Goal: Book appointment/travel/reservation: Book appointment/travel/reservation

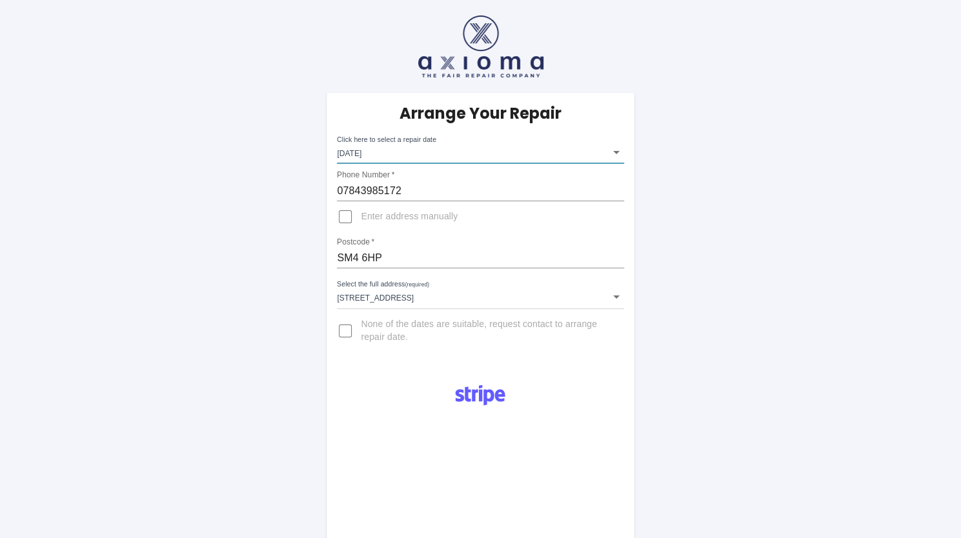
click at [470, 148] on body "Arrange Your Repair Click here to select a repair date Mon Oct 20 2025 2025-10-…" at bounding box center [480, 452] width 961 height 904
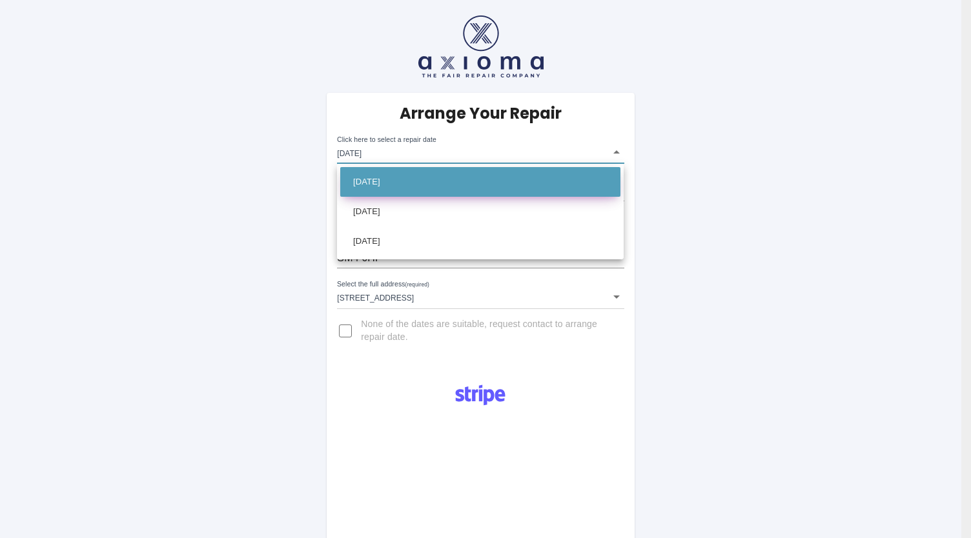
click at [467, 177] on li "[DATE]" at bounding box center [480, 182] width 280 height 30
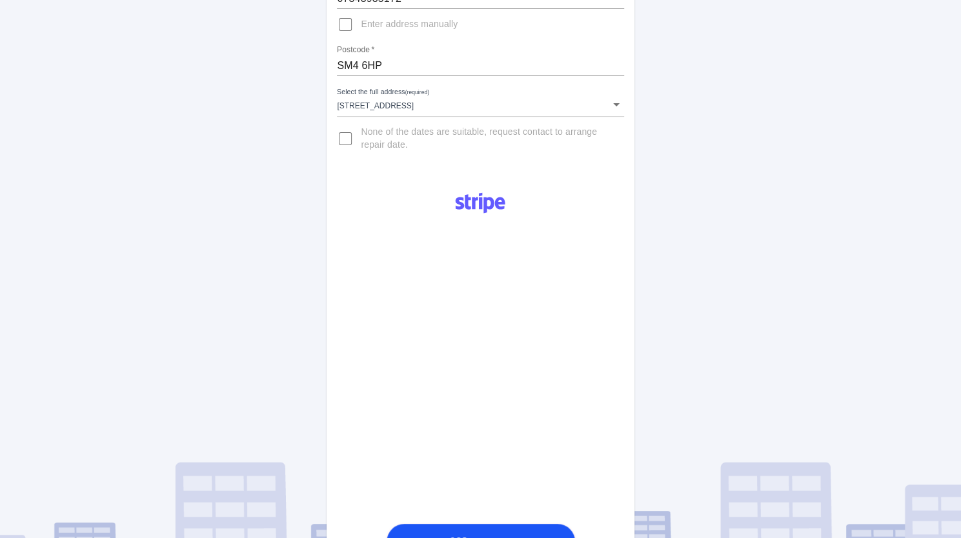
scroll to position [194, 0]
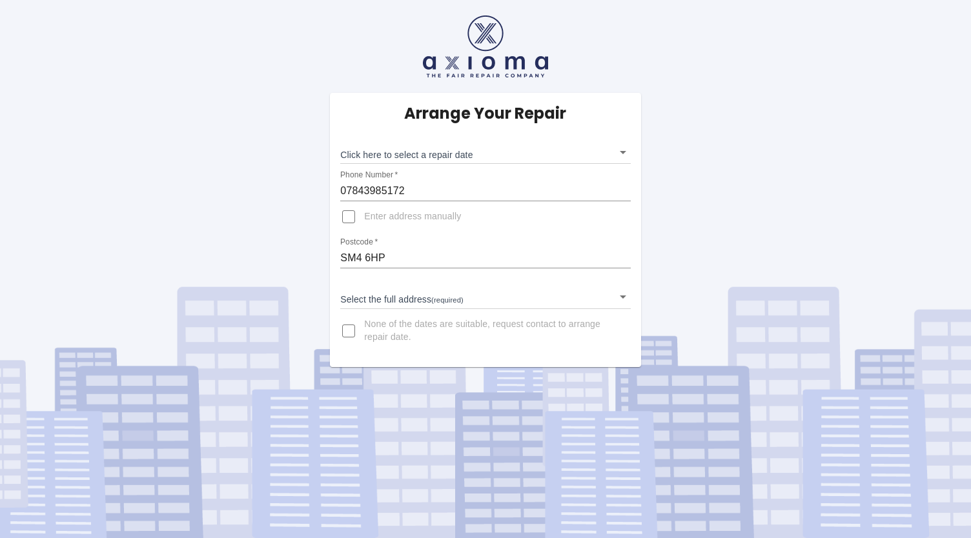
click at [462, 155] on body "Arrange Your Repair Click here to select a repair date ​ Phone Number   * 07843…" at bounding box center [485, 269] width 971 height 538
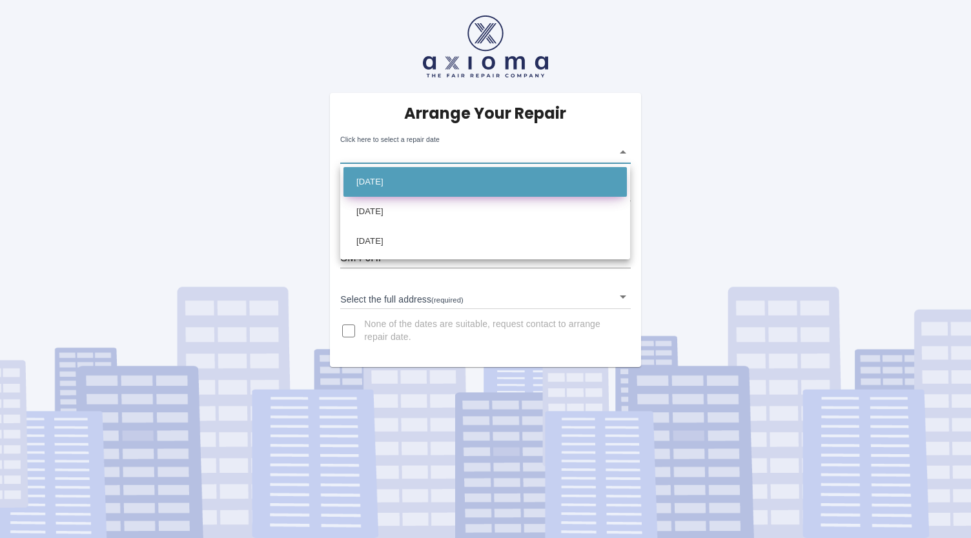
click at [443, 177] on li "[DATE]" at bounding box center [484, 182] width 283 height 30
type input "[DATE]T00:00:00.000Z"
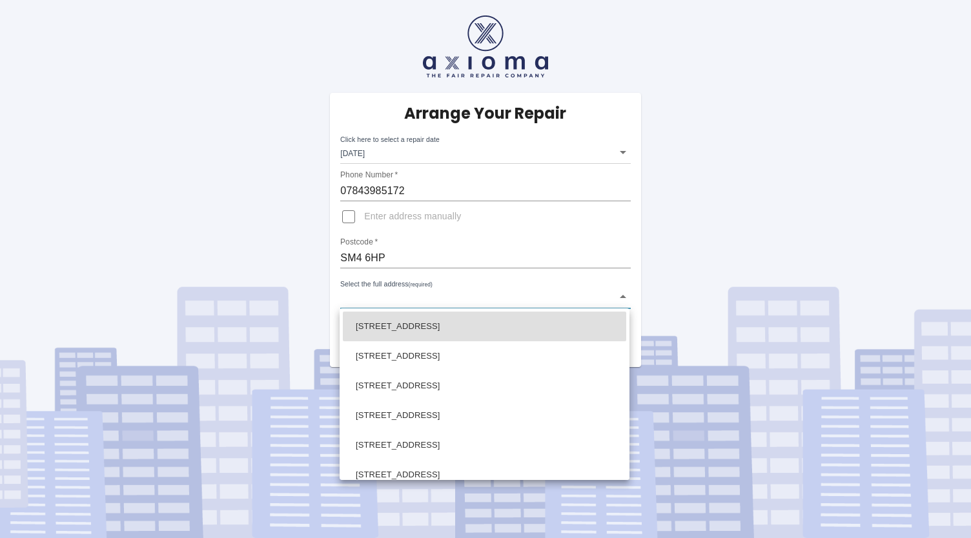
click at [389, 294] on body "Arrange Your Repair Click here to select a repair date [DATE] [DATE]T00:00:00.0…" at bounding box center [485, 269] width 971 height 538
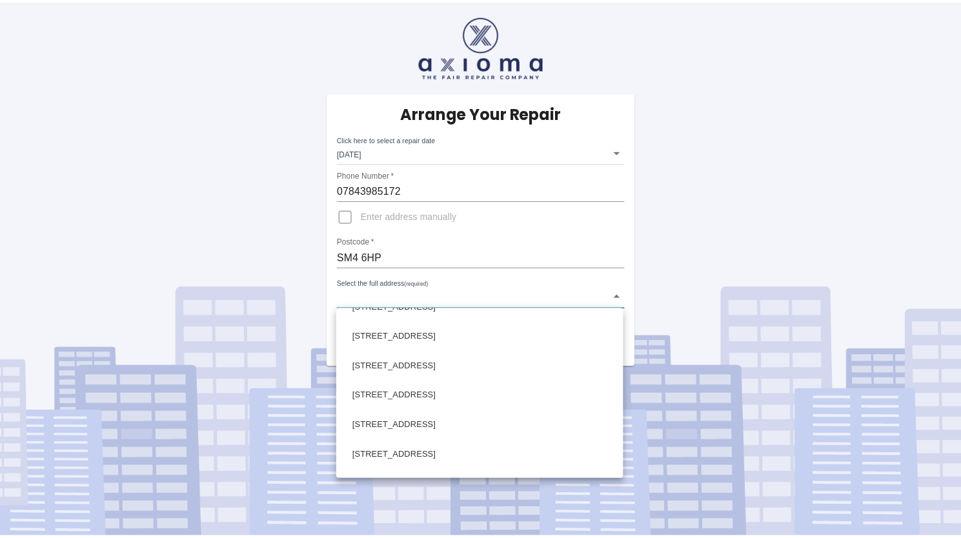
scroll to position [323, 0]
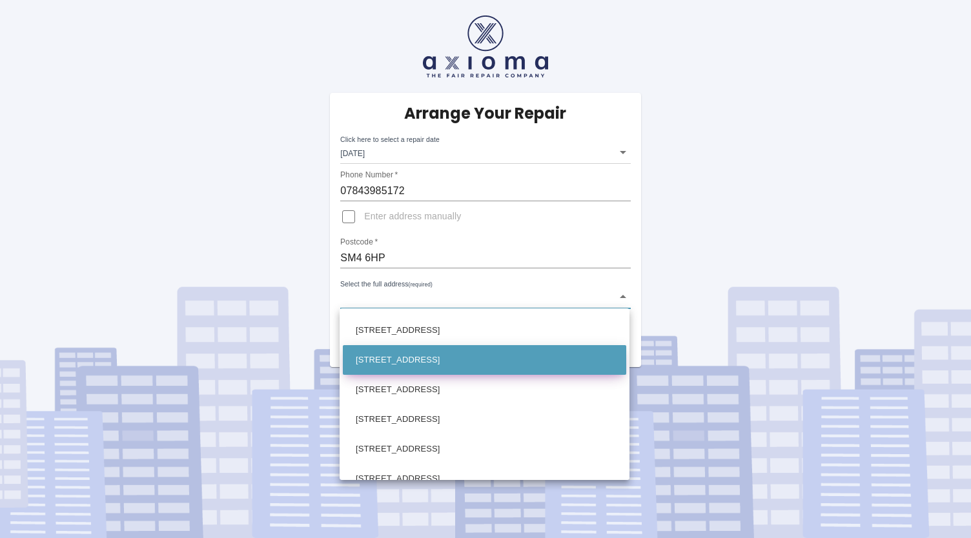
click at [444, 357] on li "[STREET_ADDRESS]" at bounding box center [484, 360] width 283 height 30
type input "[STREET_ADDRESS]"
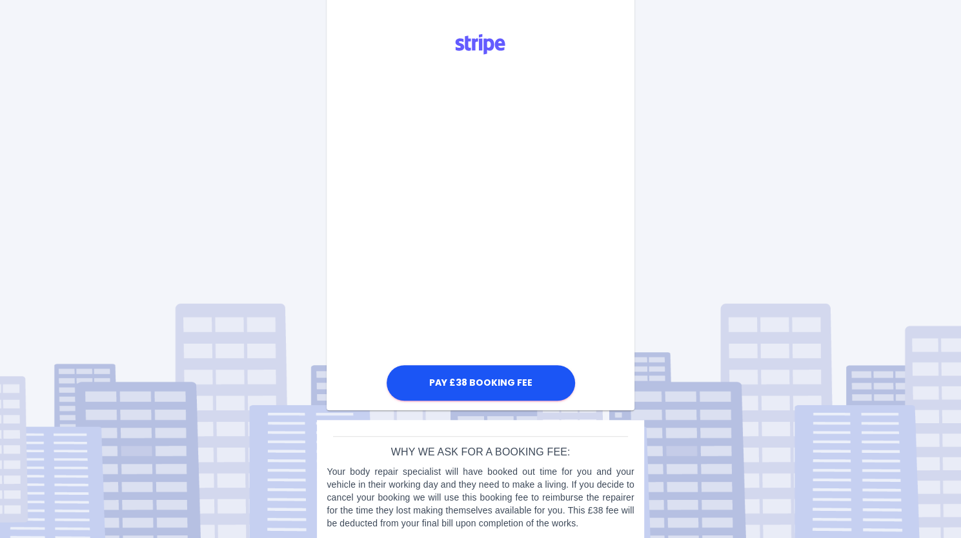
scroll to position [364, 0]
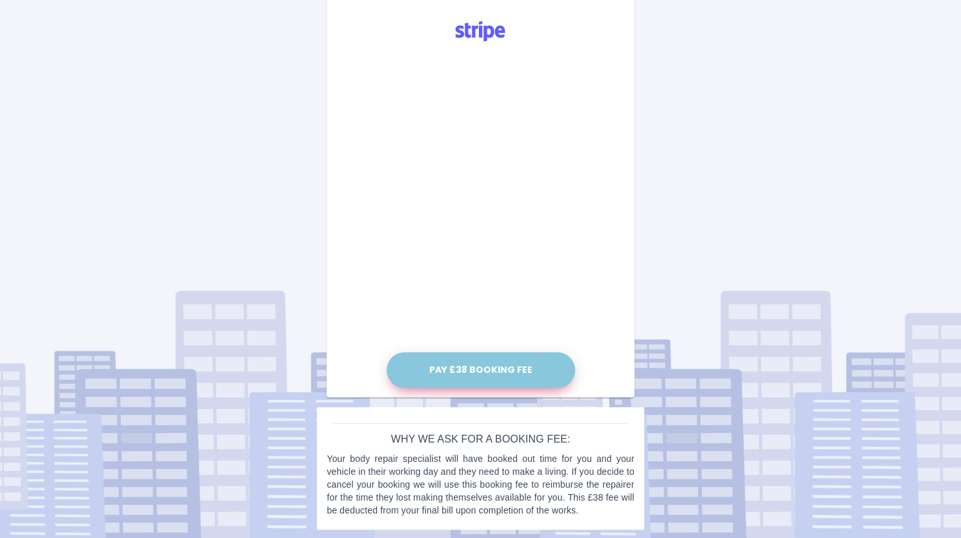
click at [491, 366] on button "Pay £38 Booking Fee" at bounding box center [481, 370] width 189 height 36
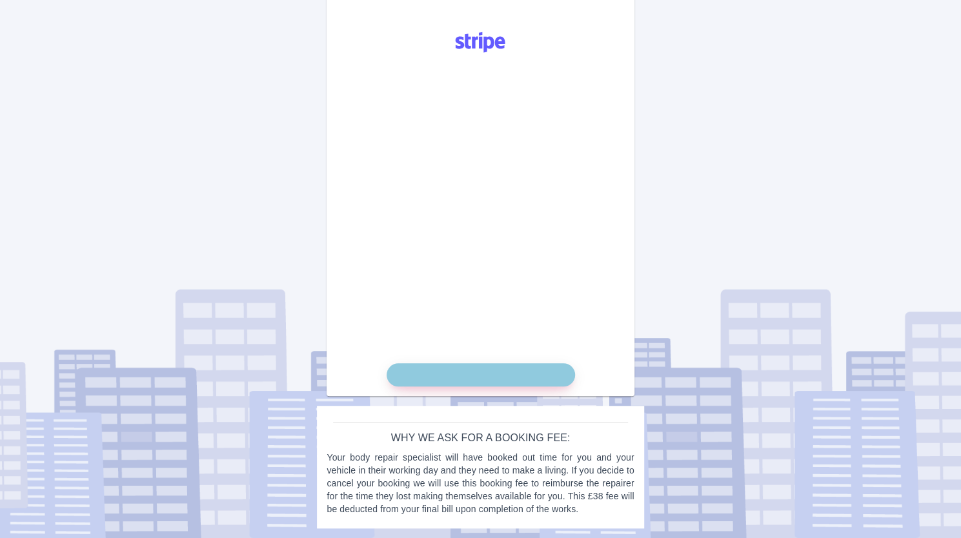
scroll to position [352, 0]
